Goal: Transaction & Acquisition: Obtain resource

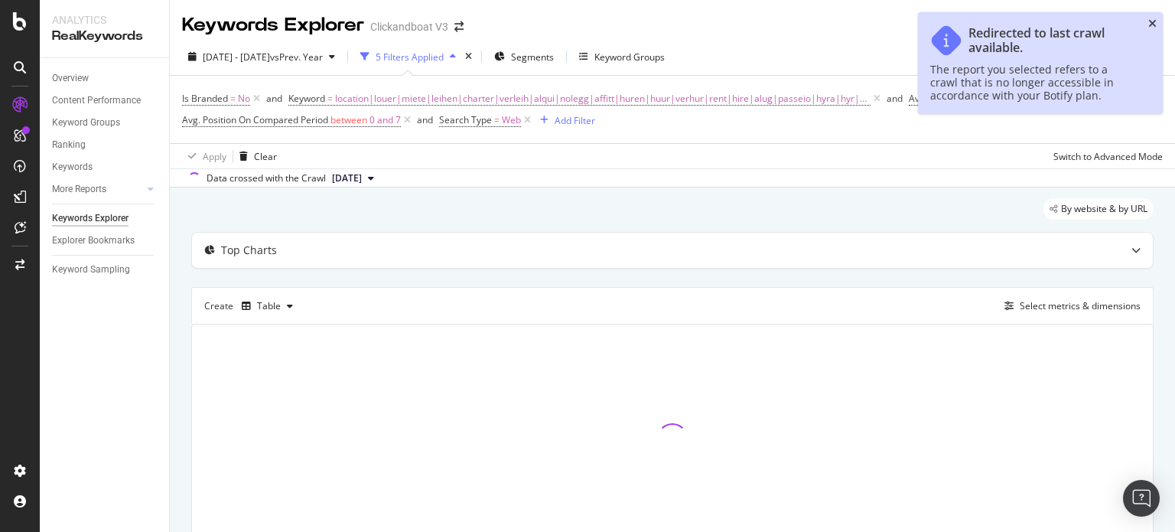
click at [1153, 21] on icon "close toast" at bounding box center [1153, 23] width 8 height 11
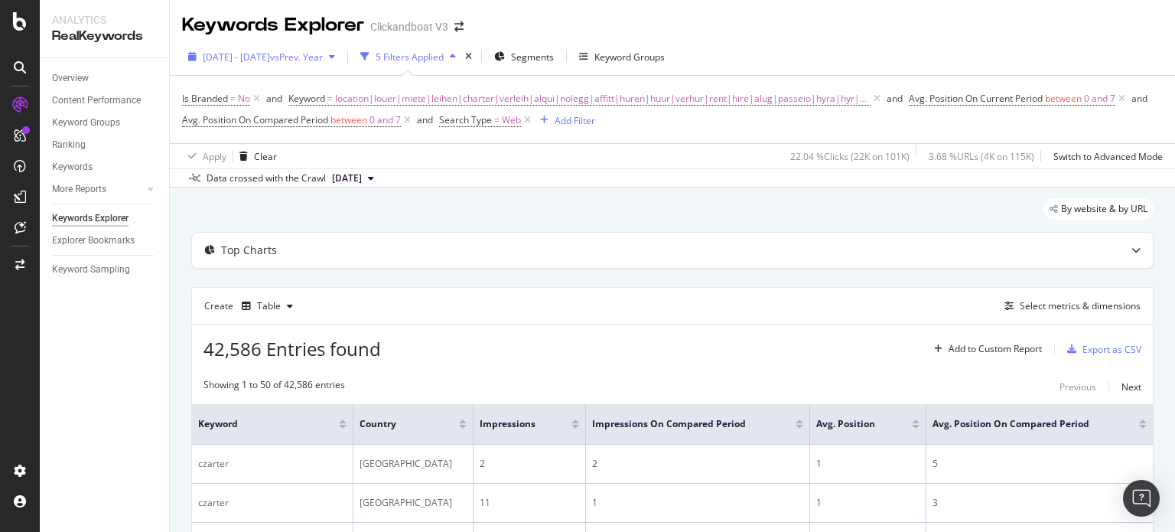
click at [230, 52] on span "[DATE] - [DATE]" at bounding box center [236, 57] width 67 height 13
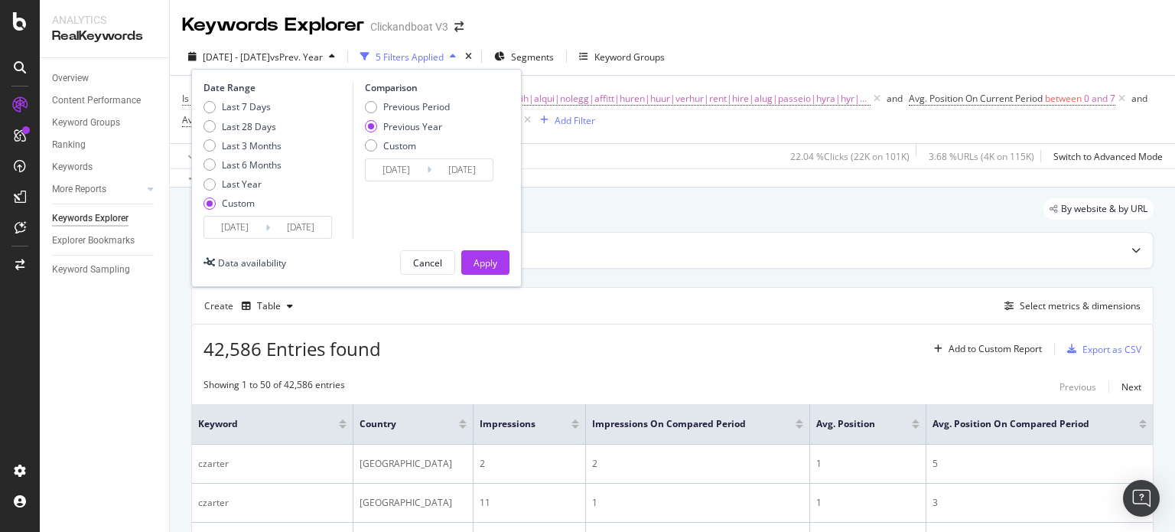
click at [236, 233] on input "[DATE]" at bounding box center [234, 227] width 61 height 21
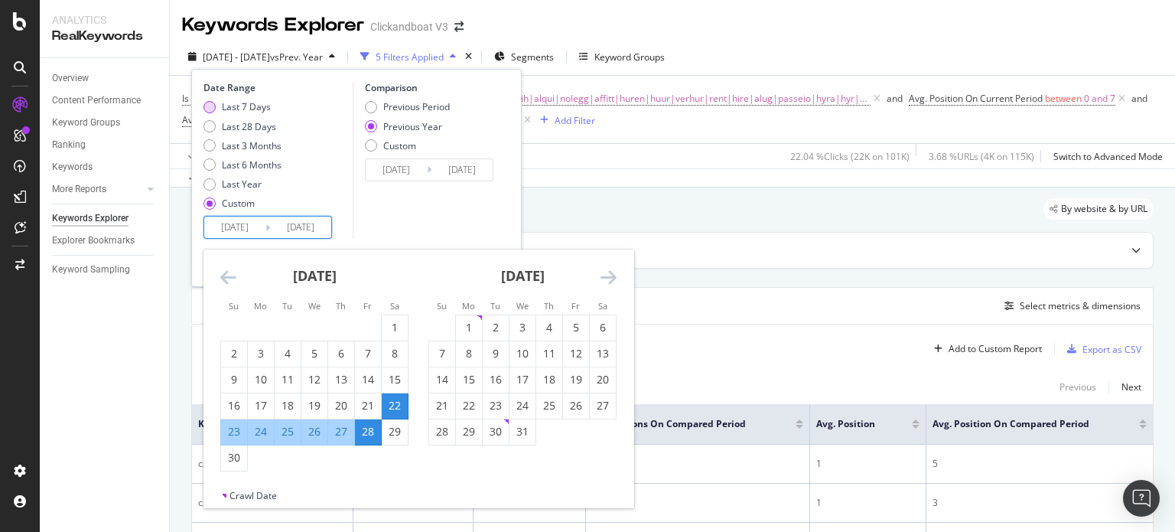
click at [227, 106] on div "Last 7 Days" at bounding box center [246, 106] width 49 height 13
type input "[DATE]"
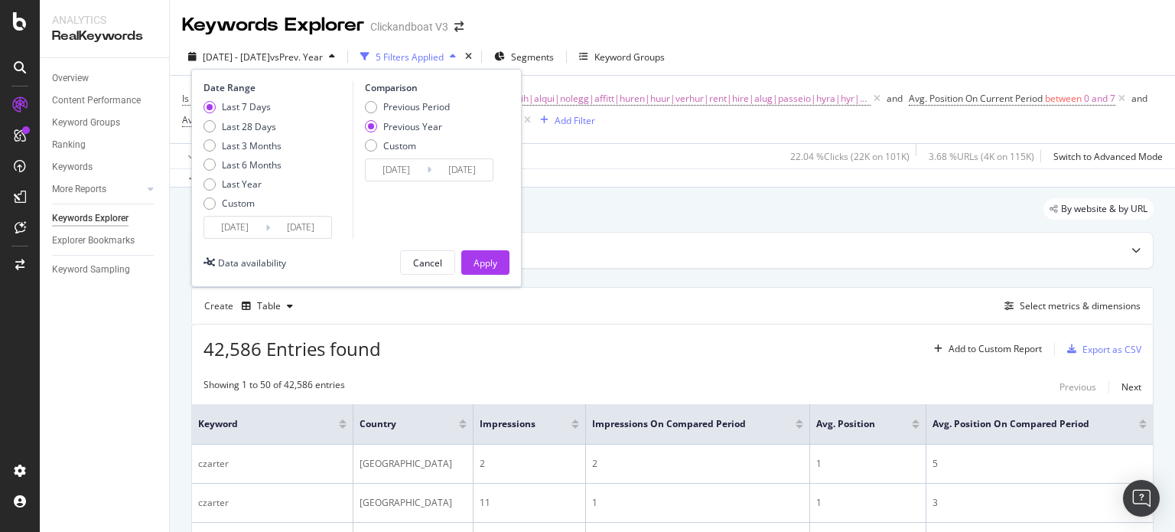
click at [230, 222] on input "[DATE]" at bounding box center [234, 227] width 61 height 21
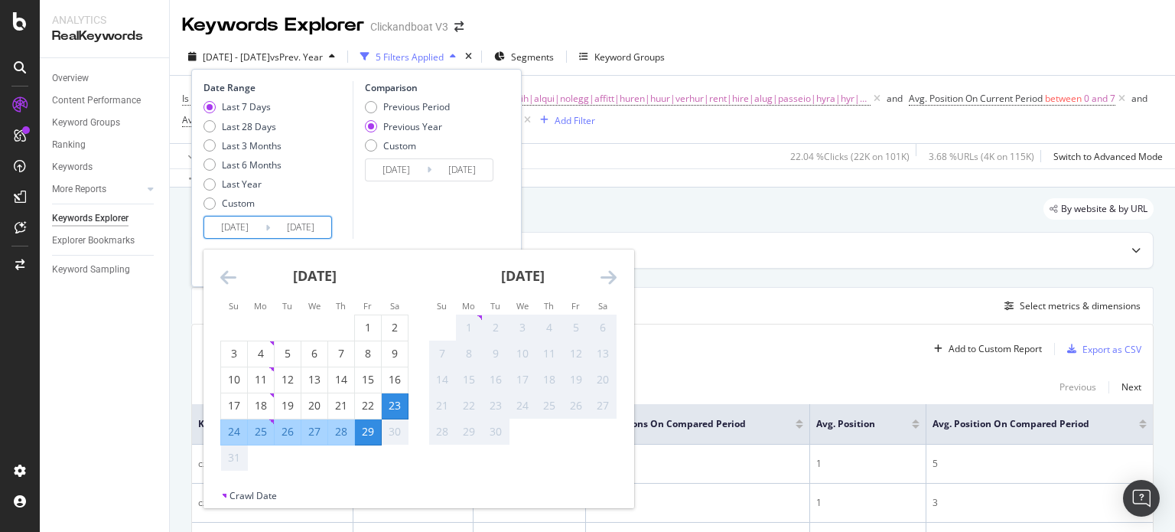
click at [389, 202] on div "Comparison Previous Period Previous Year Custom [DATE] Navigate forward to inte…" at bounding box center [425, 160] width 145 height 158
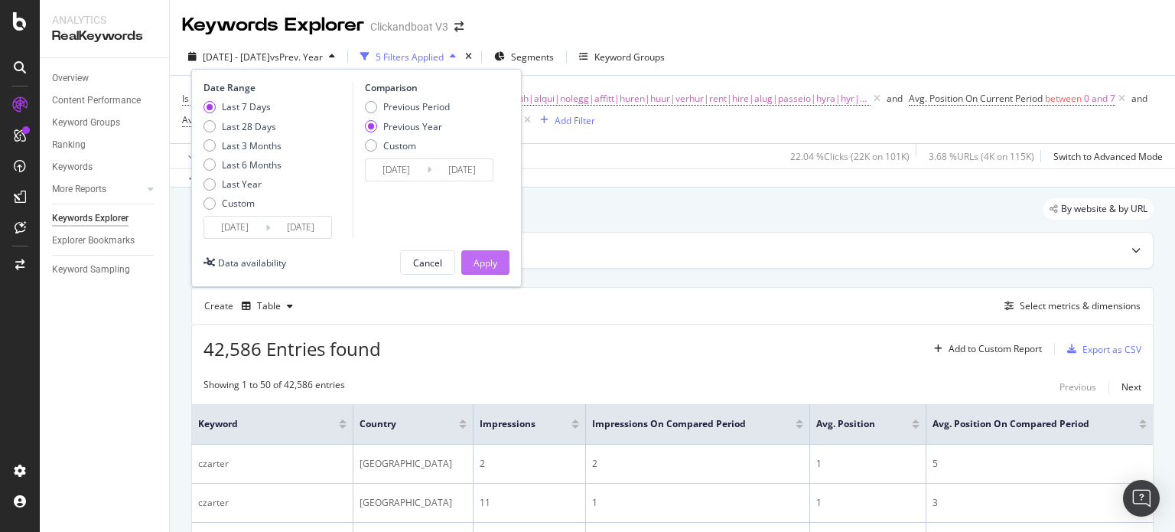
click at [484, 264] on div "Apply" at bounding box center [486, 262] width 24 height 13
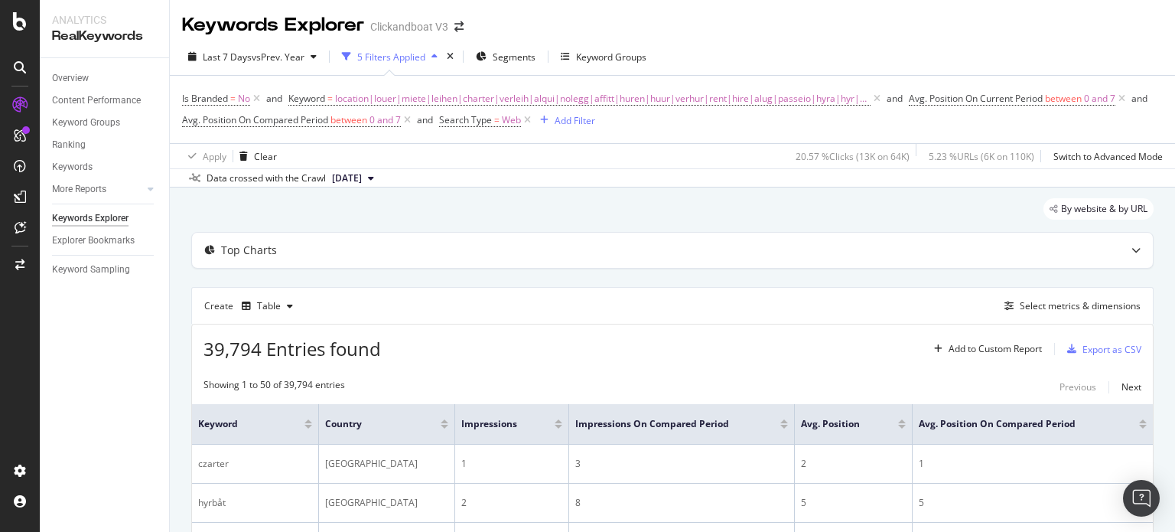
click at [658, 202] on div "By website & by URL" at bounding box center [672, 215] width 963 height 34
click at [1091, 344] on div "Export as CSV" at bounding box center [1112, 349] width 59 height 13
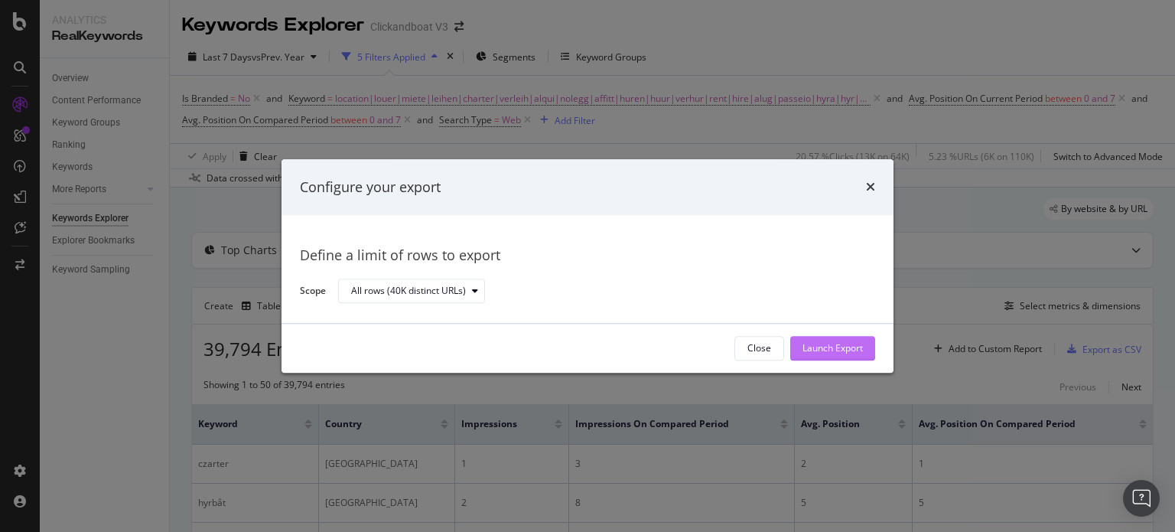
click at [814, 339] on div "Launch Export" at bounding box center [833, 348] width 60 height 23
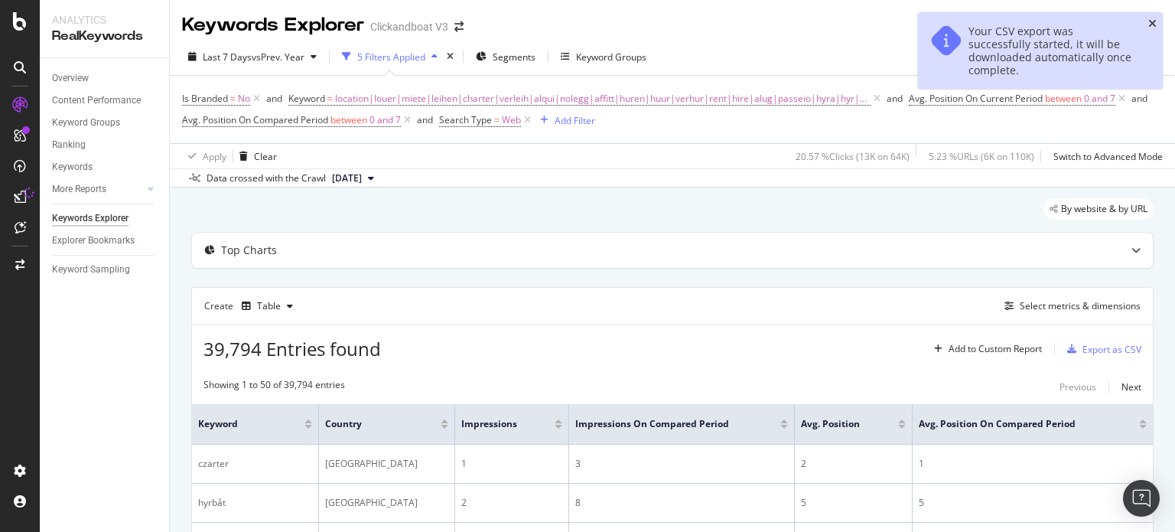
click at [1153, 24] on div "Your CSV export was successfully started, it will be downloaded automatically o…" at bounding box center [1040, 50] width 245 height 77
click at [1153, 24] on icon "close toast" at bounding box center [1153, 23] width 8 height 11
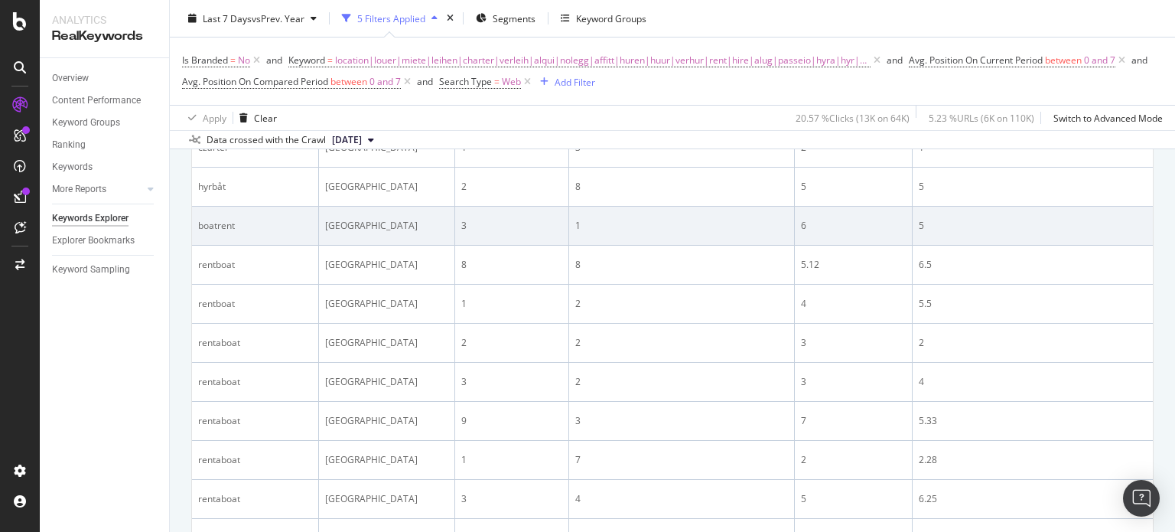
scroll to position [383, 0]
